Goal: Information Seeking & Learning: Learn about a topic

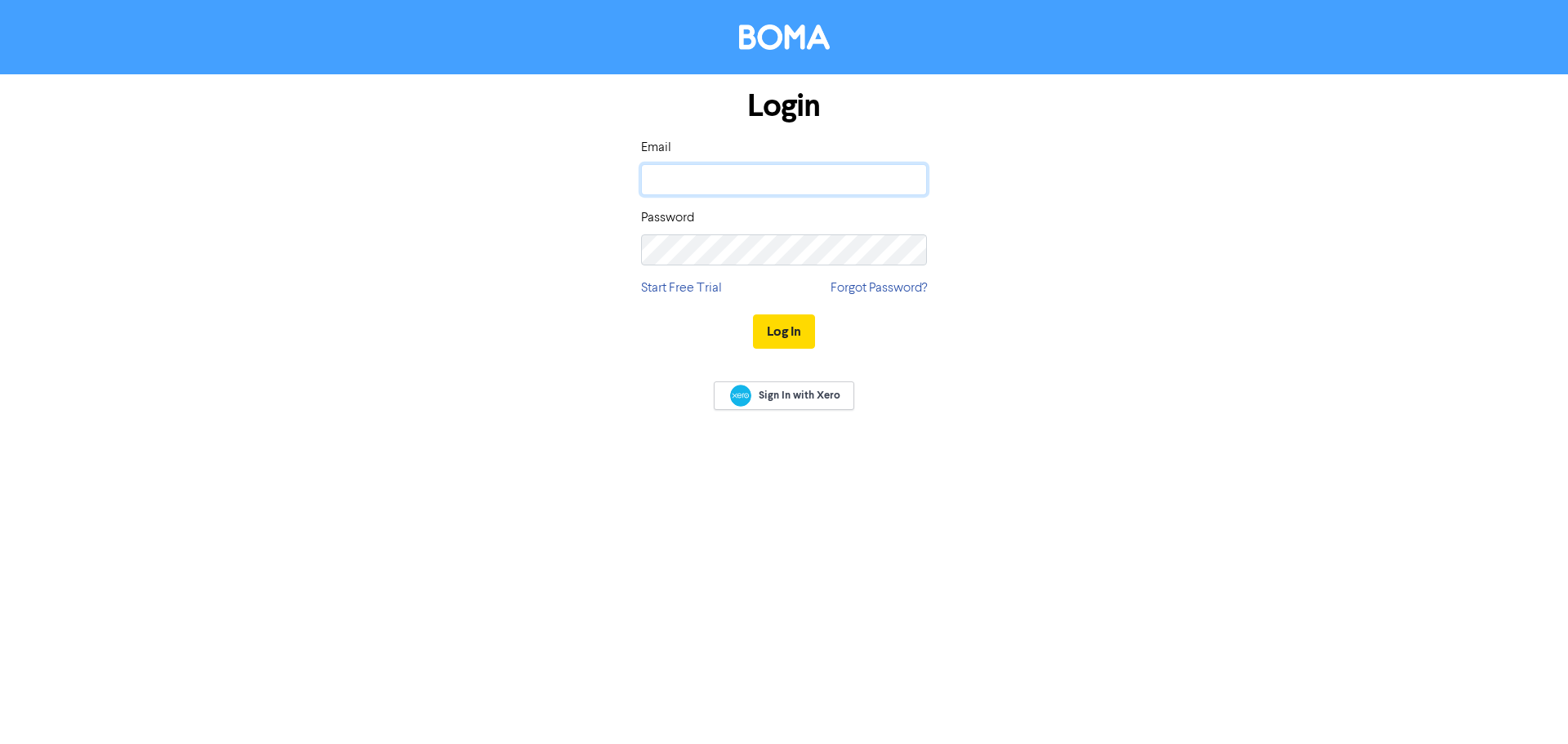
click at [686, 171] on input "email" at bounding box center [783, 179] width 285 height 31
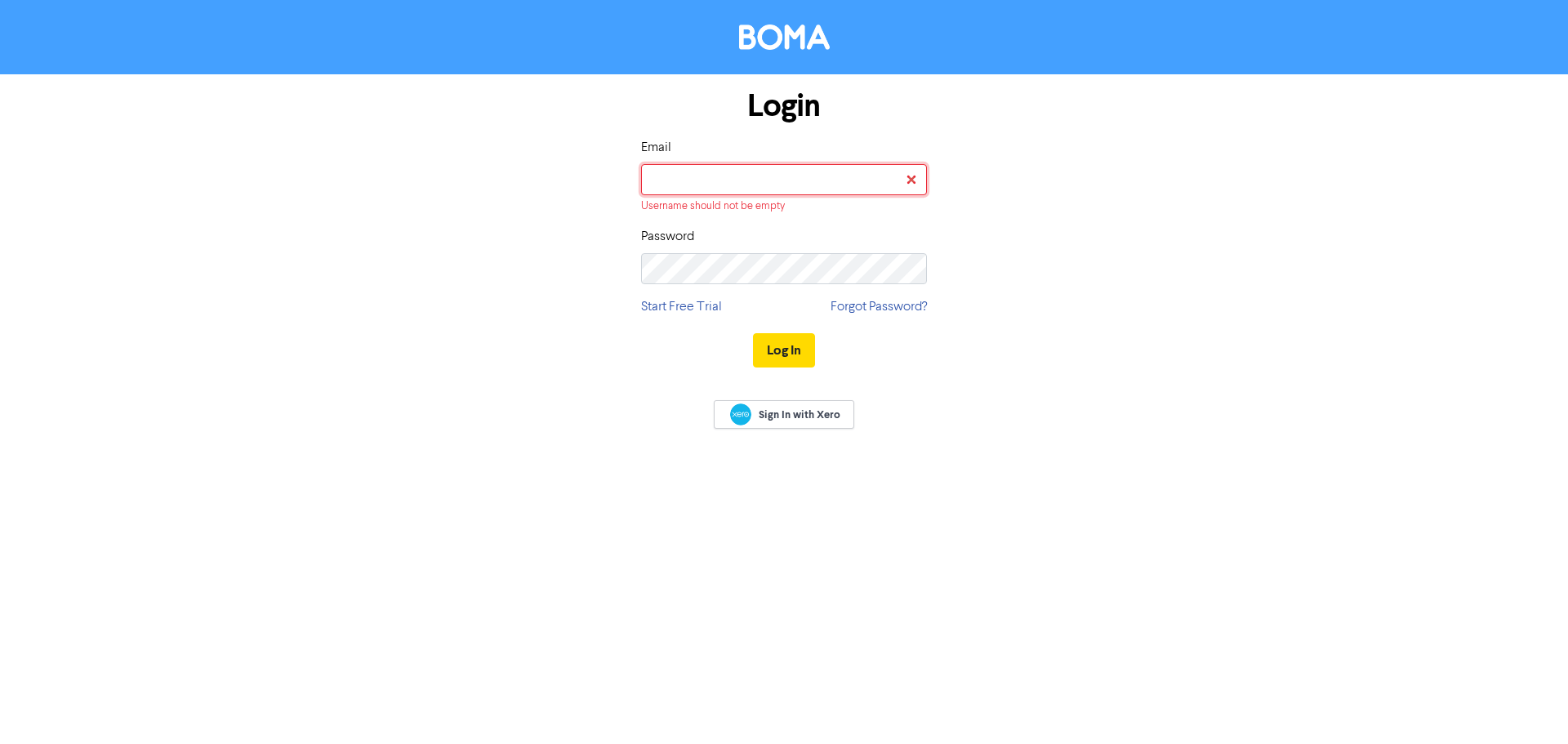
type input "[PERSON_NAME][EMAIL_ADDRESS][DOMAIN_NAME]"
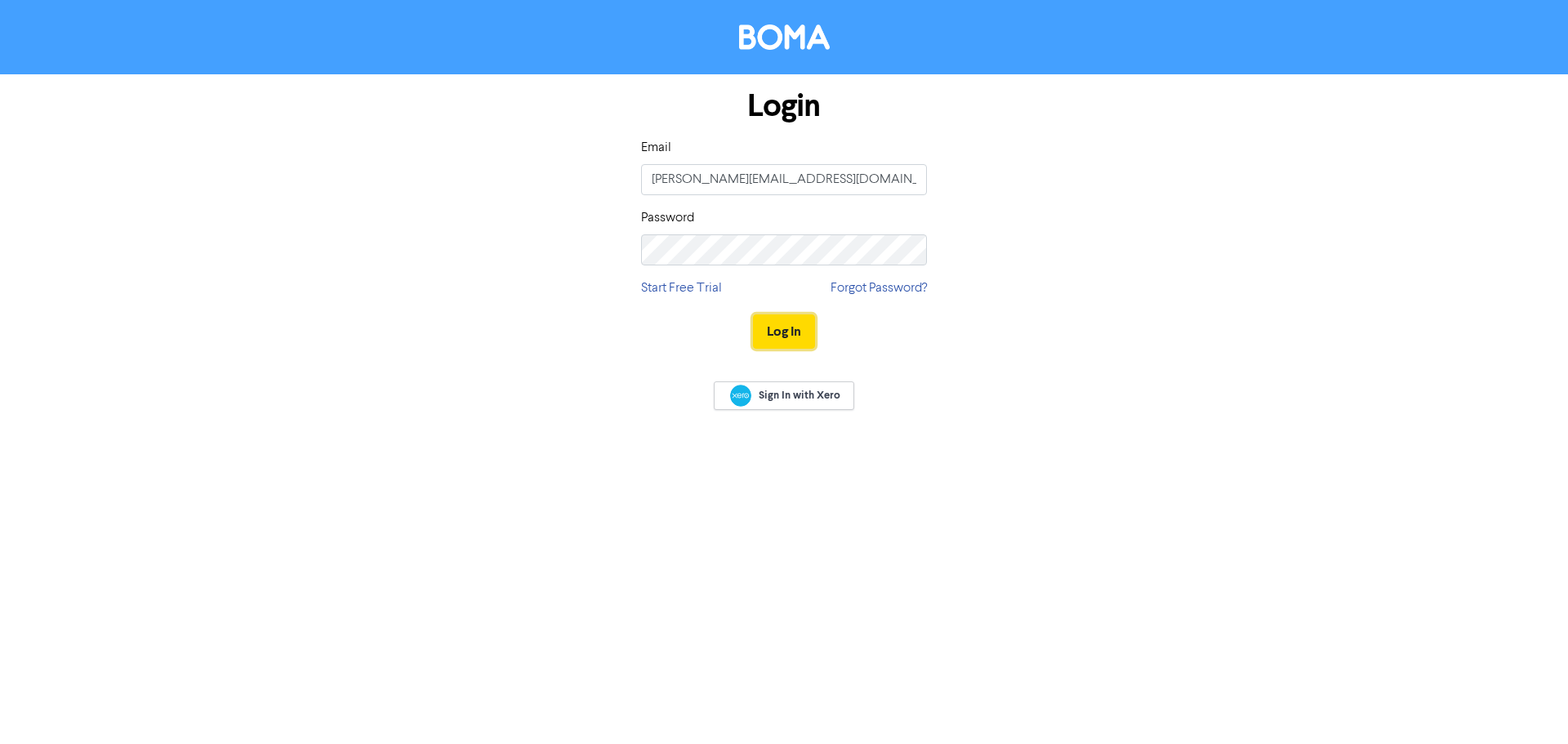
click at [797, 336] on button "Log In" at bounding box center [783, 331] width 62 height 34
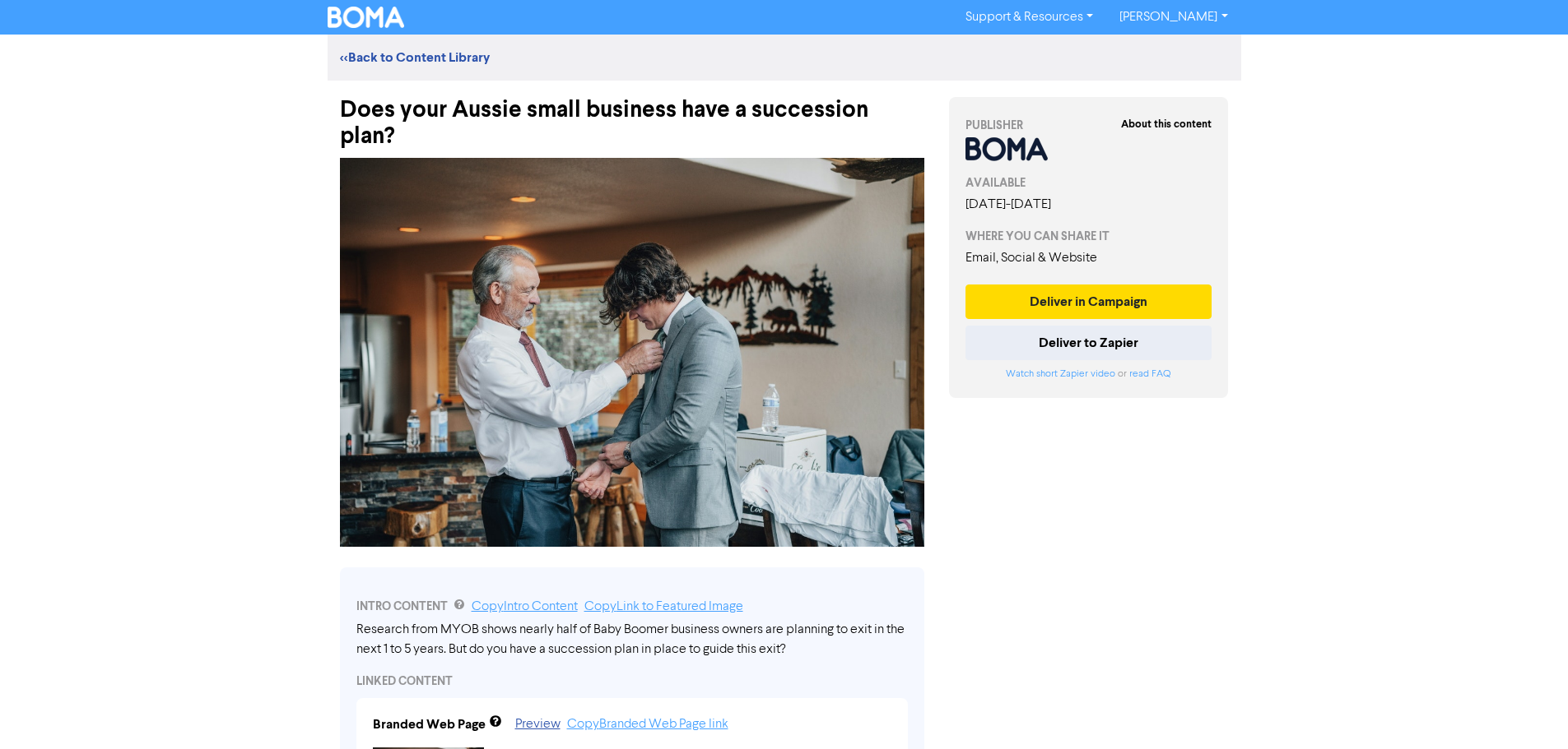
click at [426, 61] on link "<< Back to Content Library" at bounding box center [415, 58] width 150 height 16
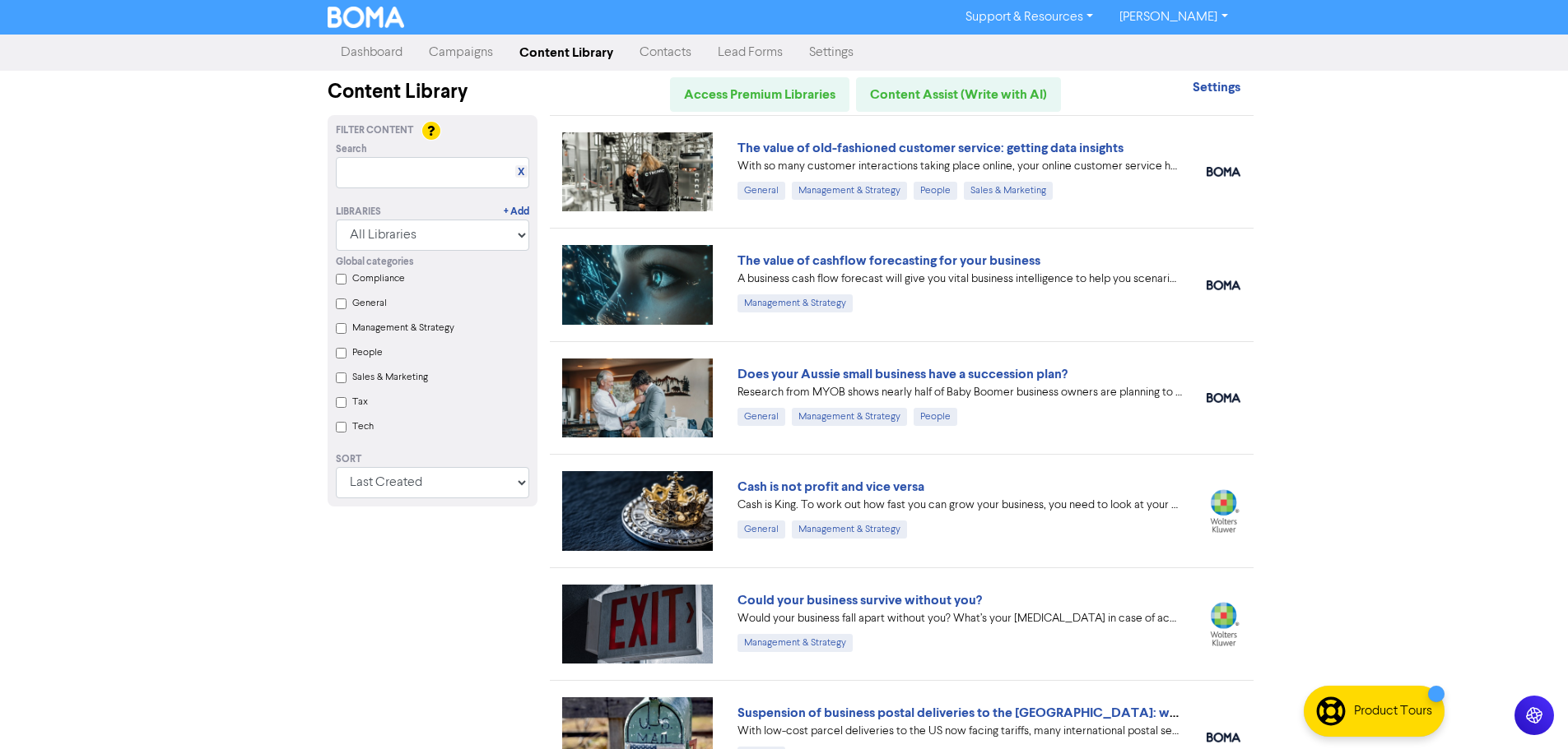
click at [1087, 146] on link "The value of old-fashioned customer service: getting data insights" at bounding box center [931, 148] width 386 height 16
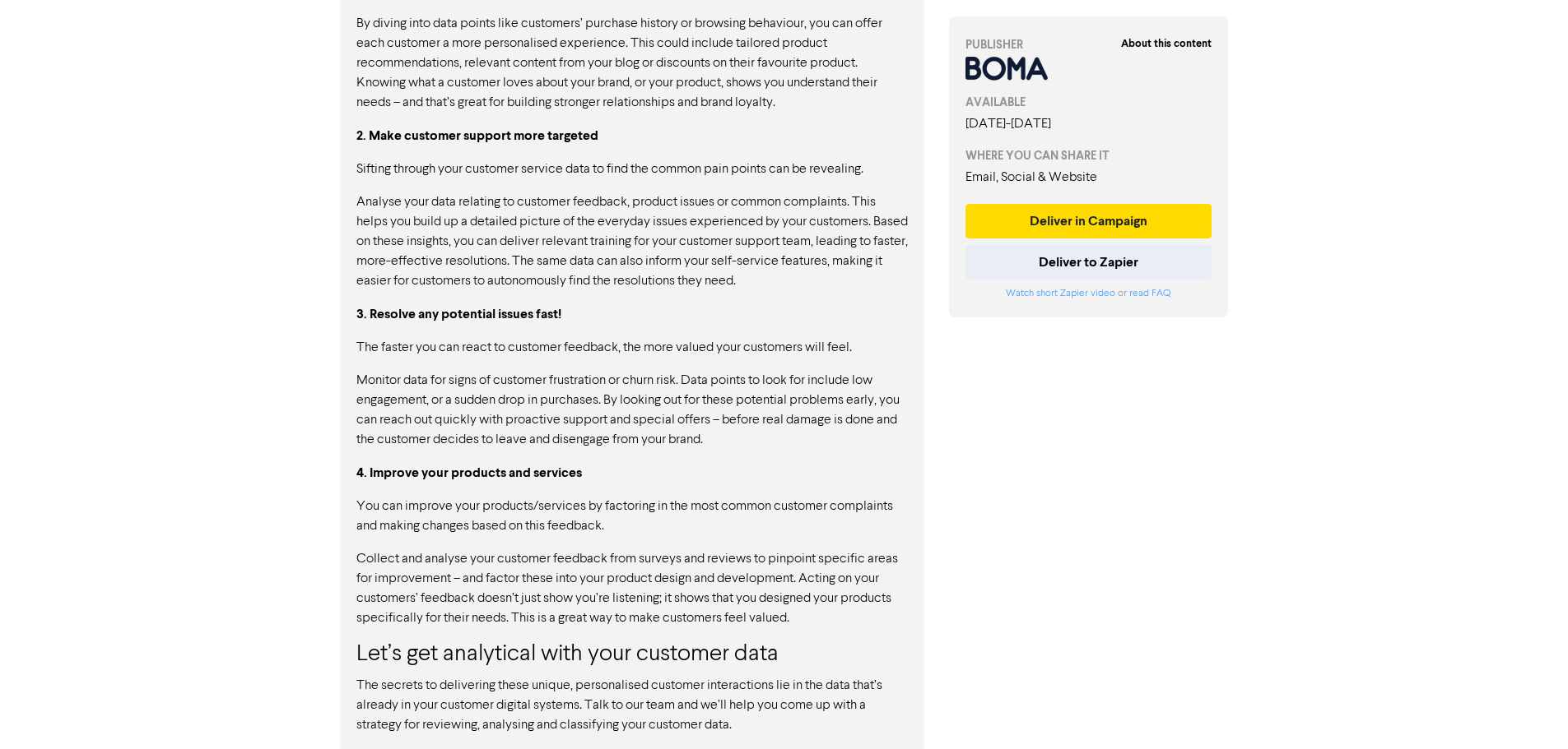
scroll to position [1167, 0]
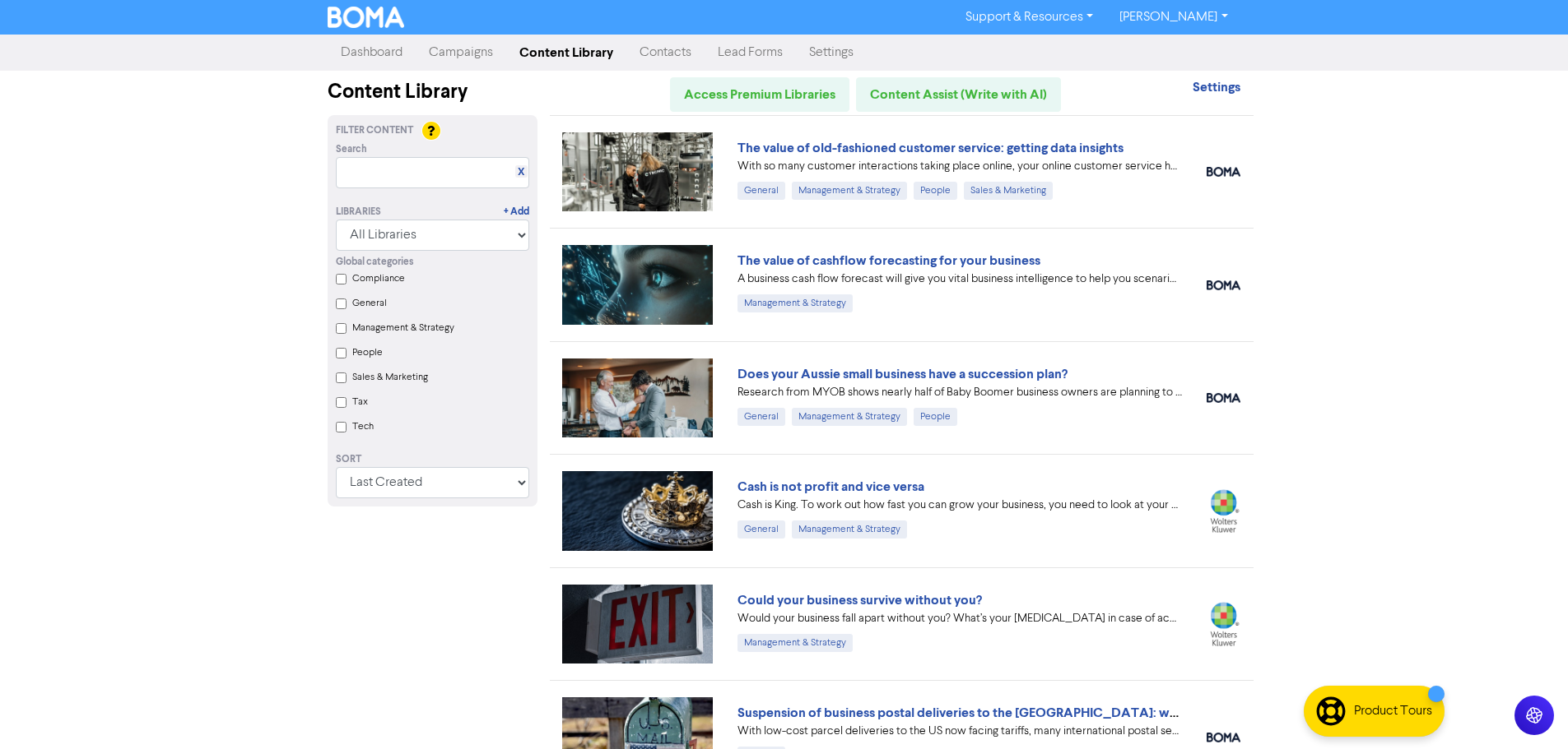
click at [886, 487] on link "Cash is not profit and vice versa" at bounding box center [830, 487] width 187 height 16
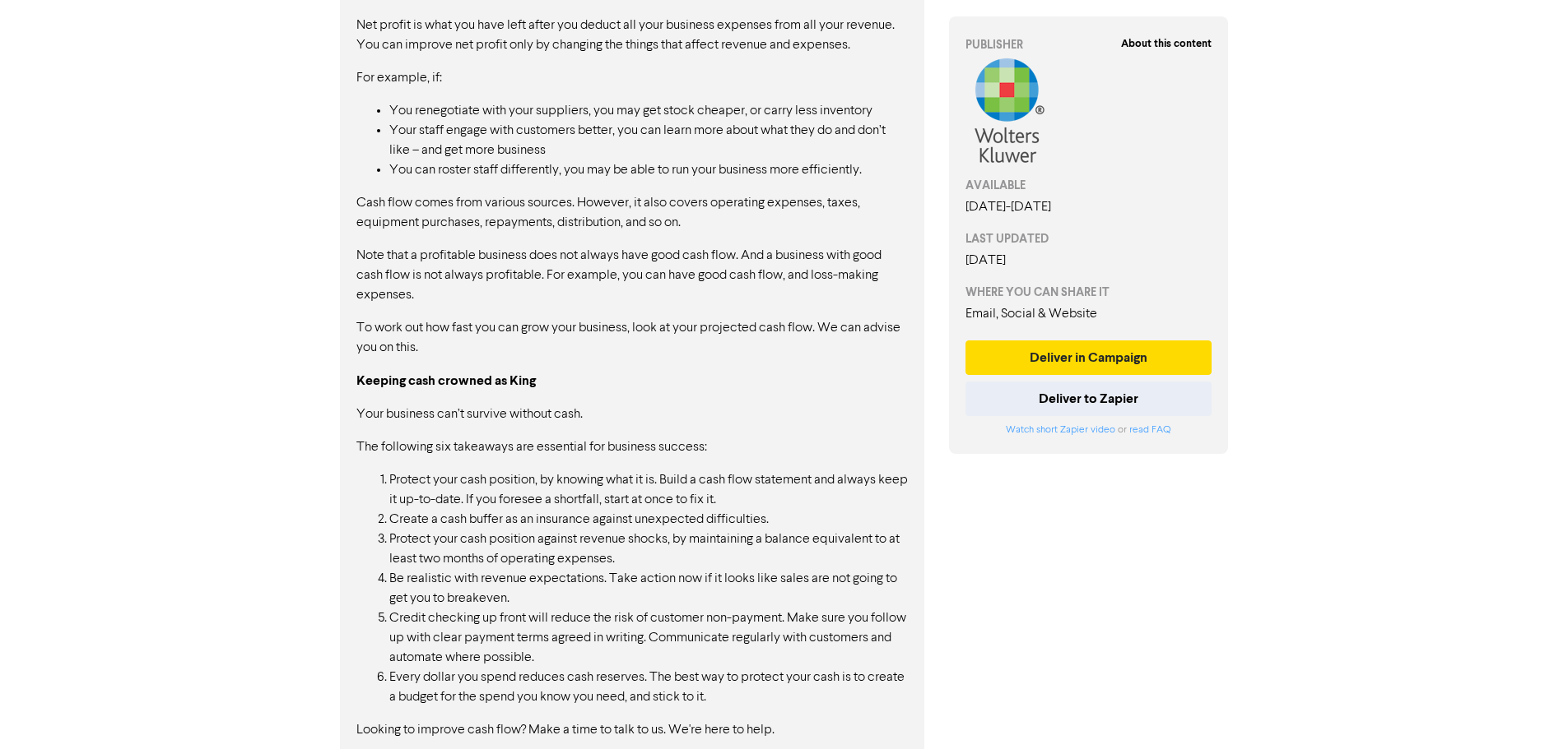
scroll to position [964, 0]
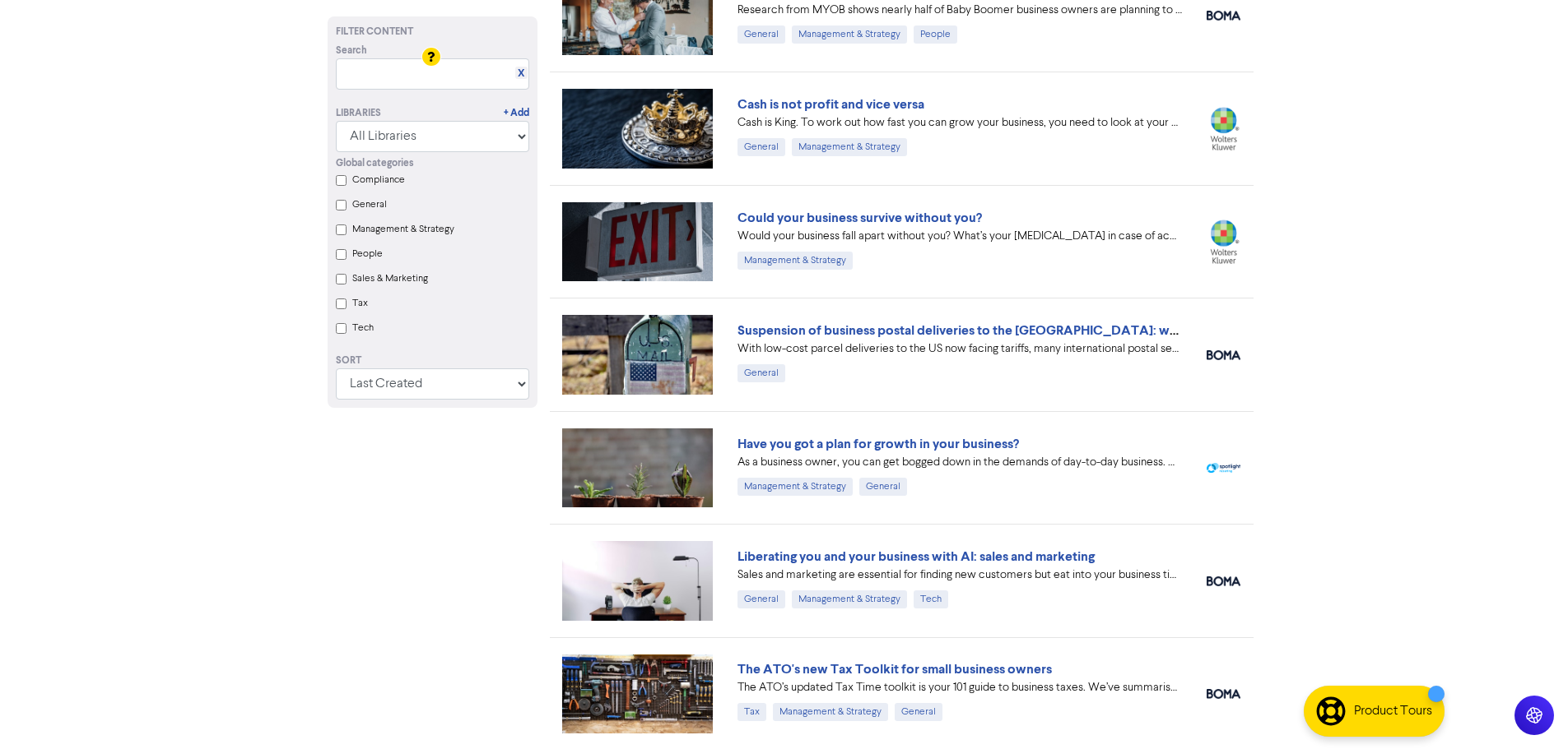
scroll to position [411, 0]
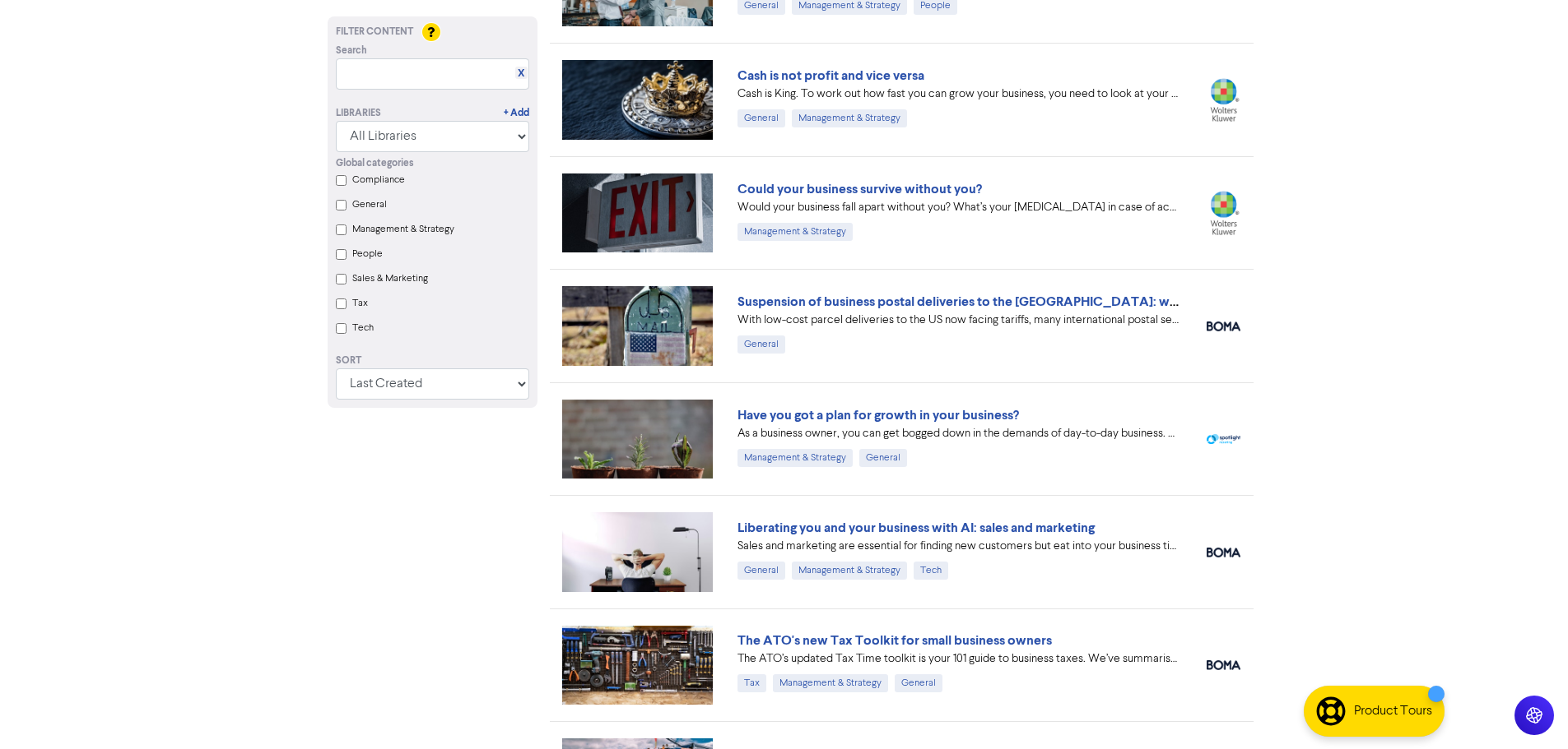
click at [985, 534] on link "Liberating you and your business with AI: sales and marketing" at bounding box center [916, 528] width 357 height 16
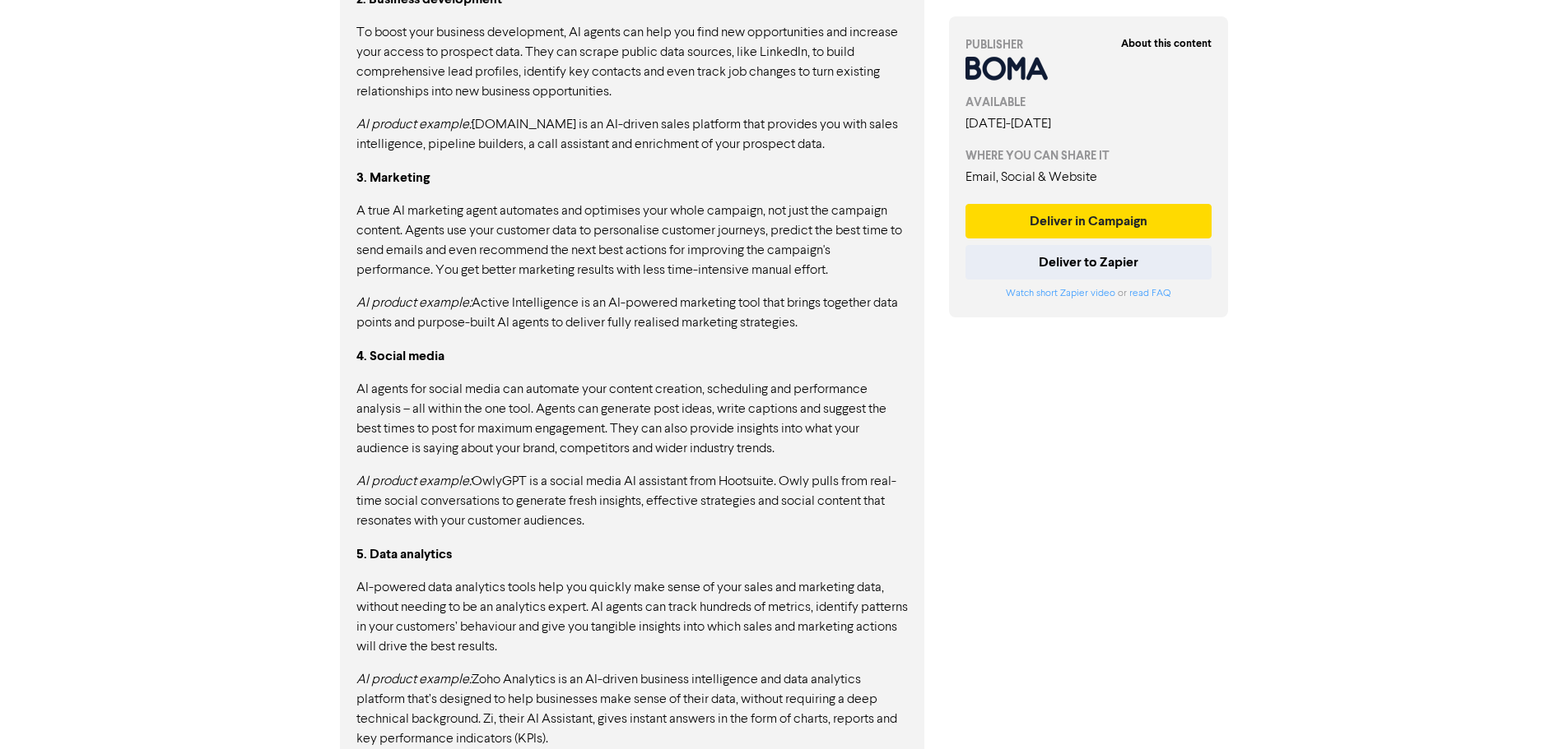
scroll to position [1401, 0]
